Goal: Navigation & Orientation: Find specific page/section

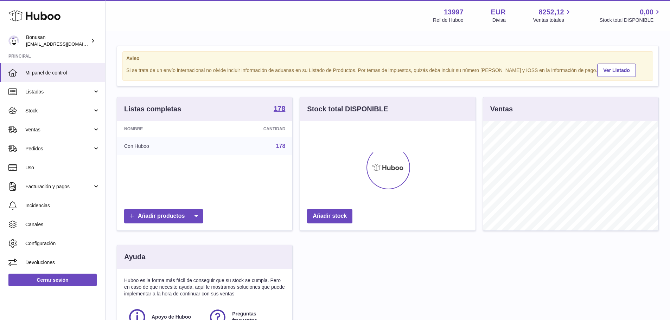
scroll to position [110, 175]
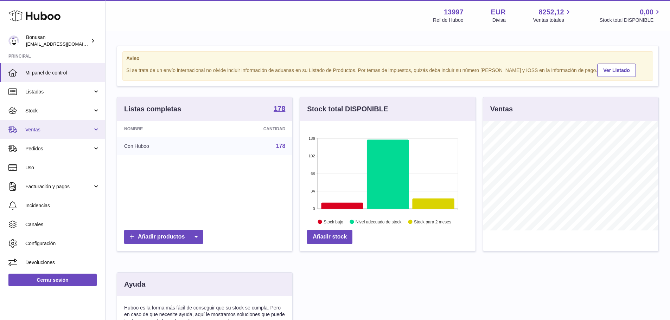
click at [43, 131] on span "Ventas" at bounding box center [58, 130] width 67 height 7
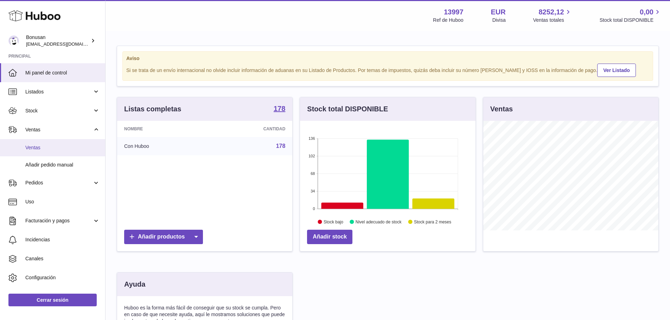
click at [27, 148] on span "Ventas" at bounding box center [62, 148] width 75 height 7
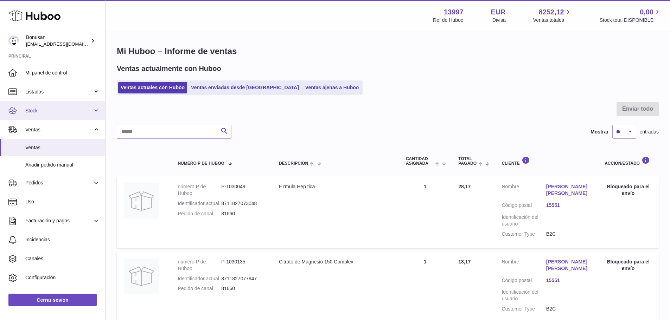
click at [93, 110] on link "Stock" at bounding box center [52, 110] width 105 height 19
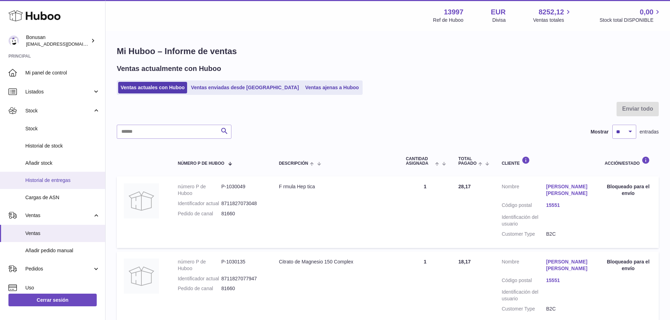
click at [55, 181] on span "Historial de entregas" at bounding box center [62, 180] width 75 height 7
